Goal: Navigation & Orientation: Find specific page/section

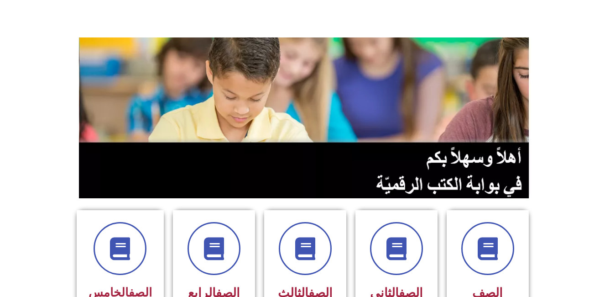
scroll to position [228, 0]
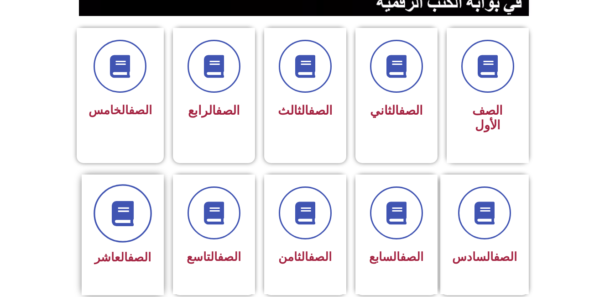
click at [116, 217] on span at bounding box center [123, 213] width 58 height 58
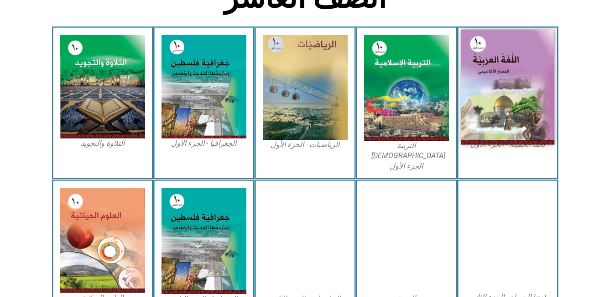
scroll to position [274, 0]
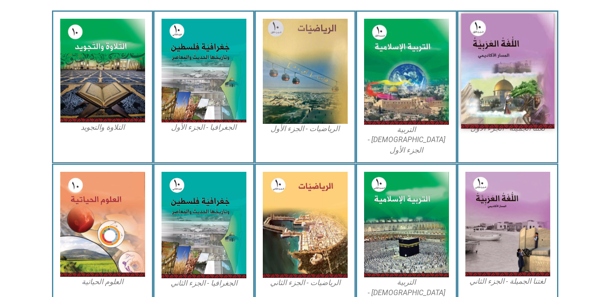
click at [513, 66] on img at bounding box center [508, 71] width 94 height 115
click at [503, 68] on img at bounding box center [508, 71] width 94 height 115
